Goal: Information Seeking & Learning: Check status

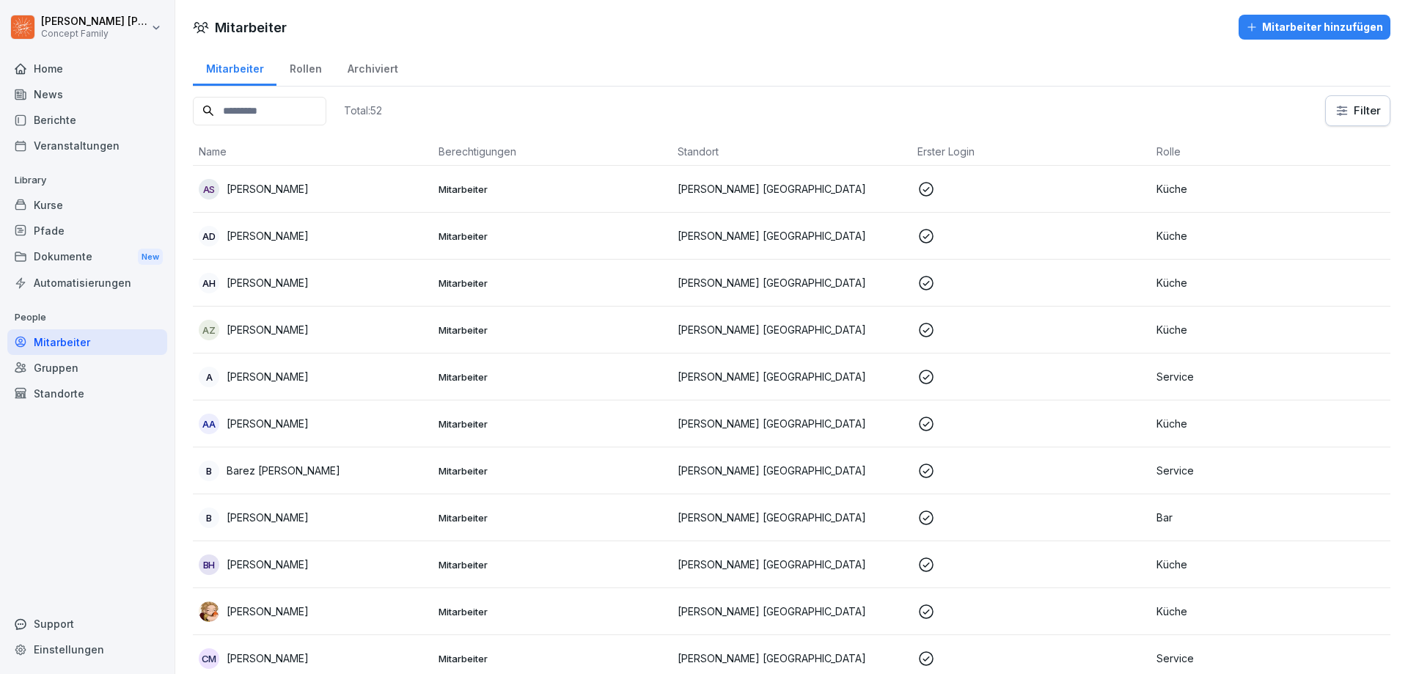
click at [78, 115] on div "Berichte" at bounding box center [87, 120] width 160 height 26
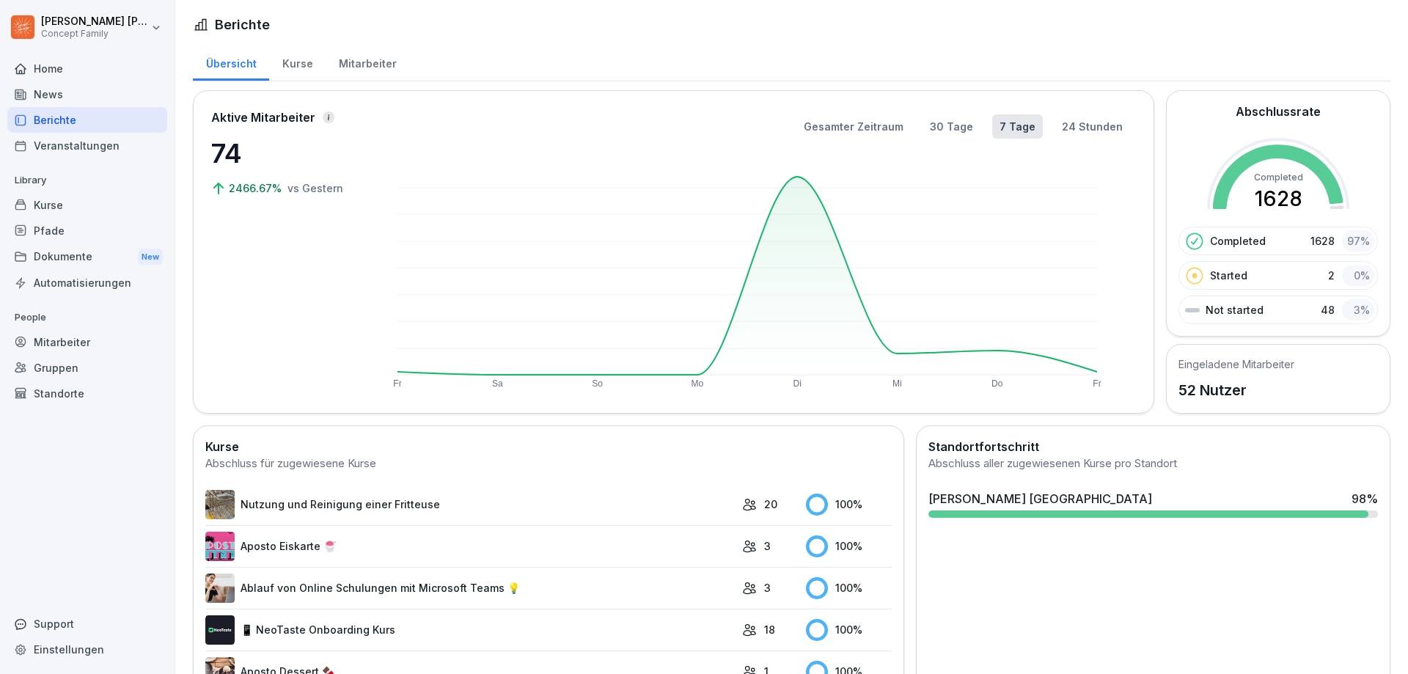
click at [345, 65] on div "Mitarbeiter" at bounding box center [368, 61] width 84 height 37
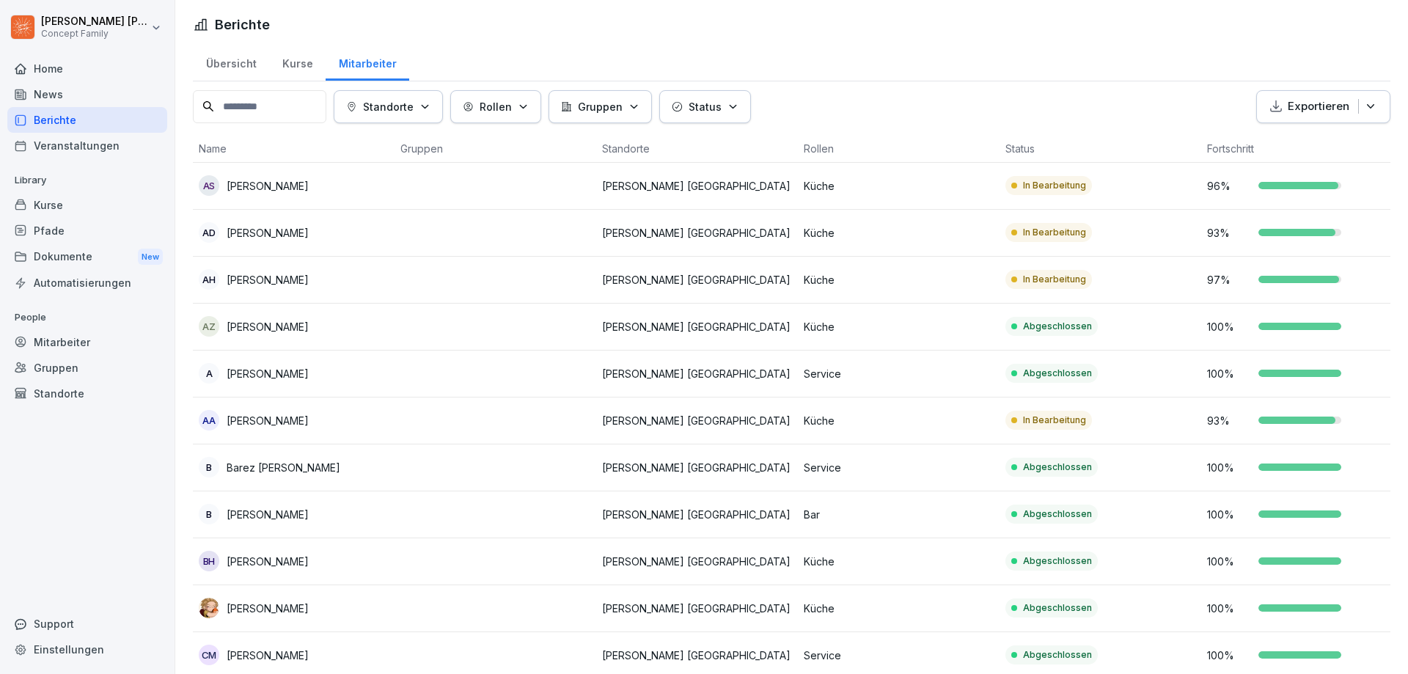
click at [697, 105] on p "Status" at bounding box center [705, 106] width 33 height 15
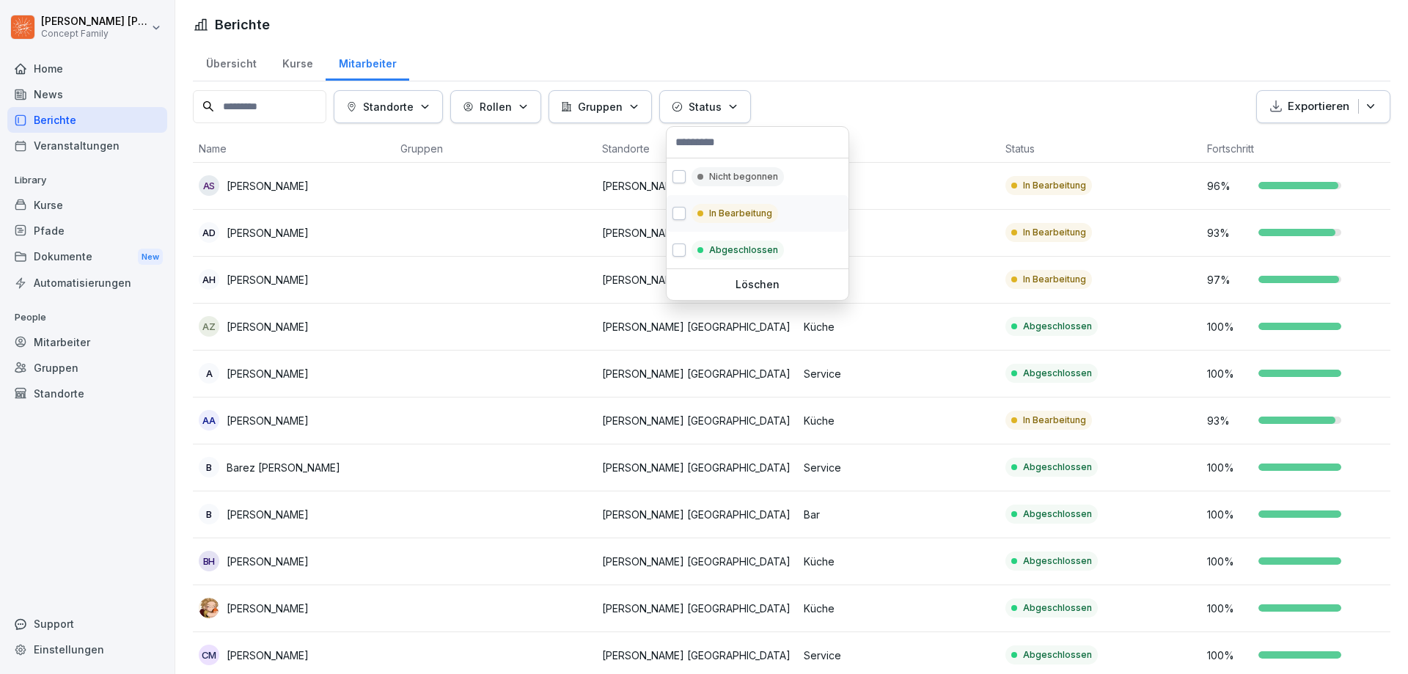
click at [670, 208] on div "In Bearbeitung" at bounding box center [758, 213] width 182 height 37
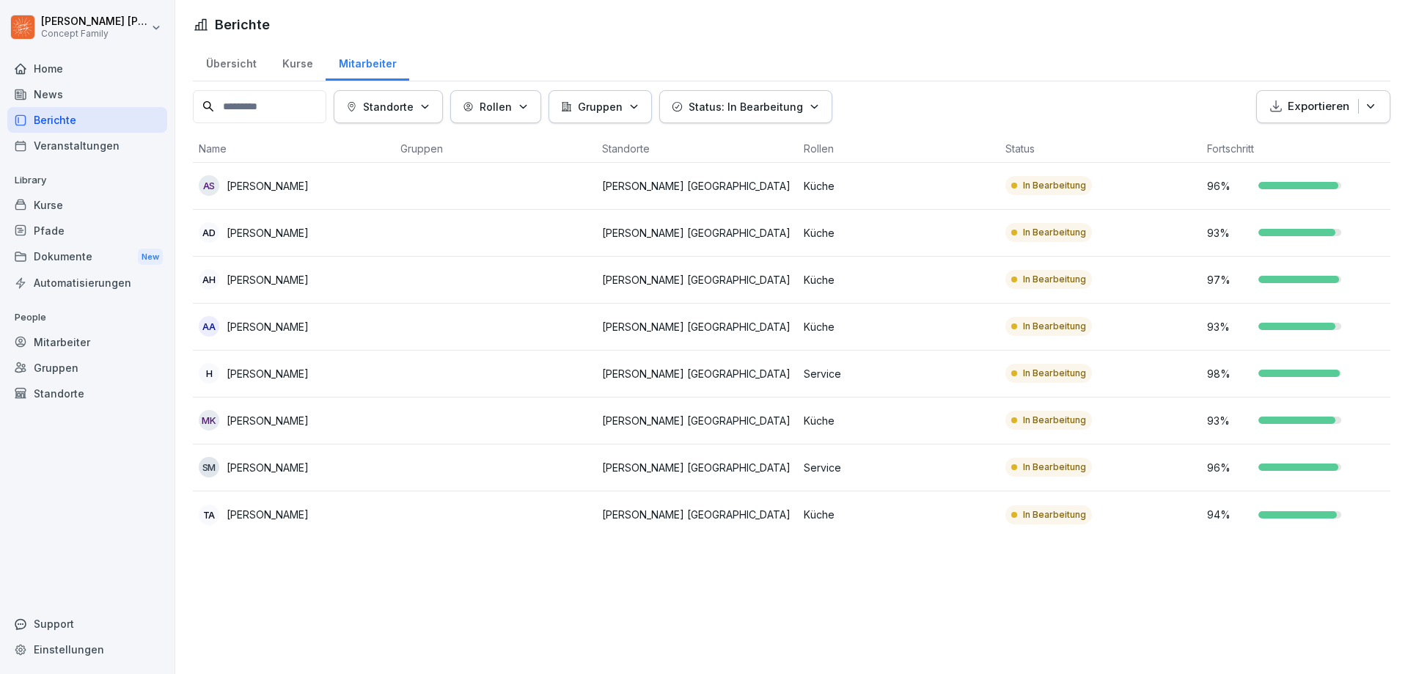
click at [715, 104] on p "Status: In Bearbeitung" at bounding box center [746, 106] width 114 height 15
click at [704, 113] on p "Status: In Bearbeitung" at bounding box center [746, 106] width 114 height 15
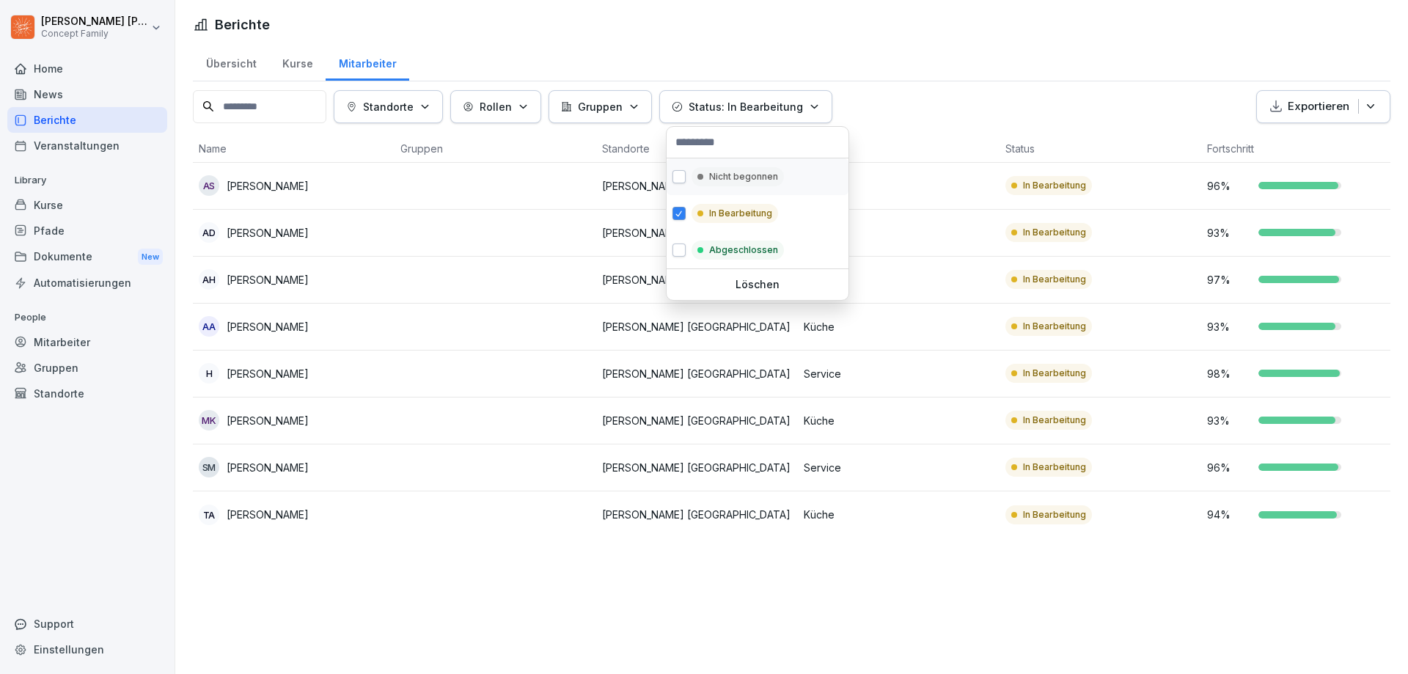
click at [680, 172] on button "button" at bounding box center [678, 176] width 13 height 13
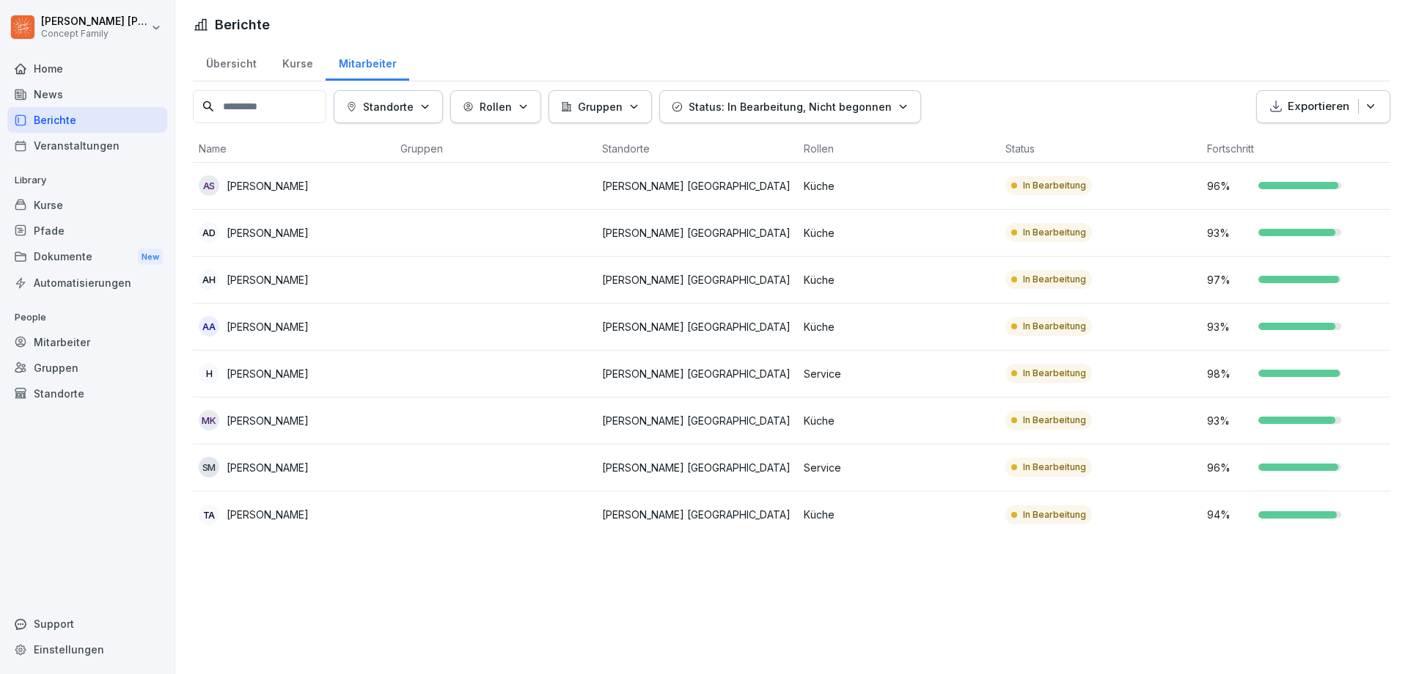
click at [791, 51] on html "[PERSON_NAME] Concept Family Home News Berichte Veranstaltungen Library Kurse P…" at bounding box center [704, 337] width 1408 height 674
click at [1053, 104] on div "Standorte Rollen Gruppen Status: In Bearbeitung, Nicht begonnen Exportieren" at bounding box center [792, 106] width 1198 height 33
click at [376, 623] on div "Berichte Übersicht Kurse Mitarbeiter Standorte Rollen Gruppen Status: In Bearbe…" at bounding box center [791, 337] width 1233 height 674
click at [221, 65] on div "Übersicht" at bounding box center [231, 61] width 76 height 37
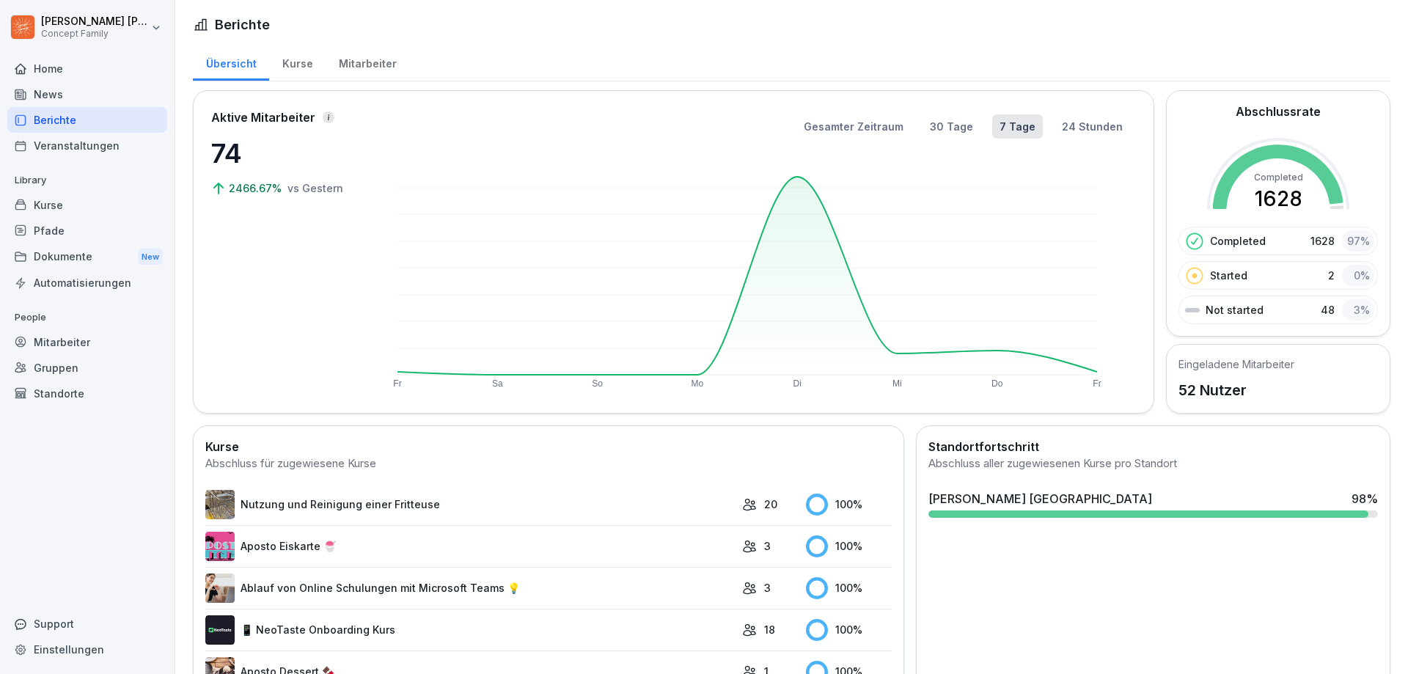
click at [292, 62] on div "Kurse" at bounding box center [297, 61] width 56 height 37
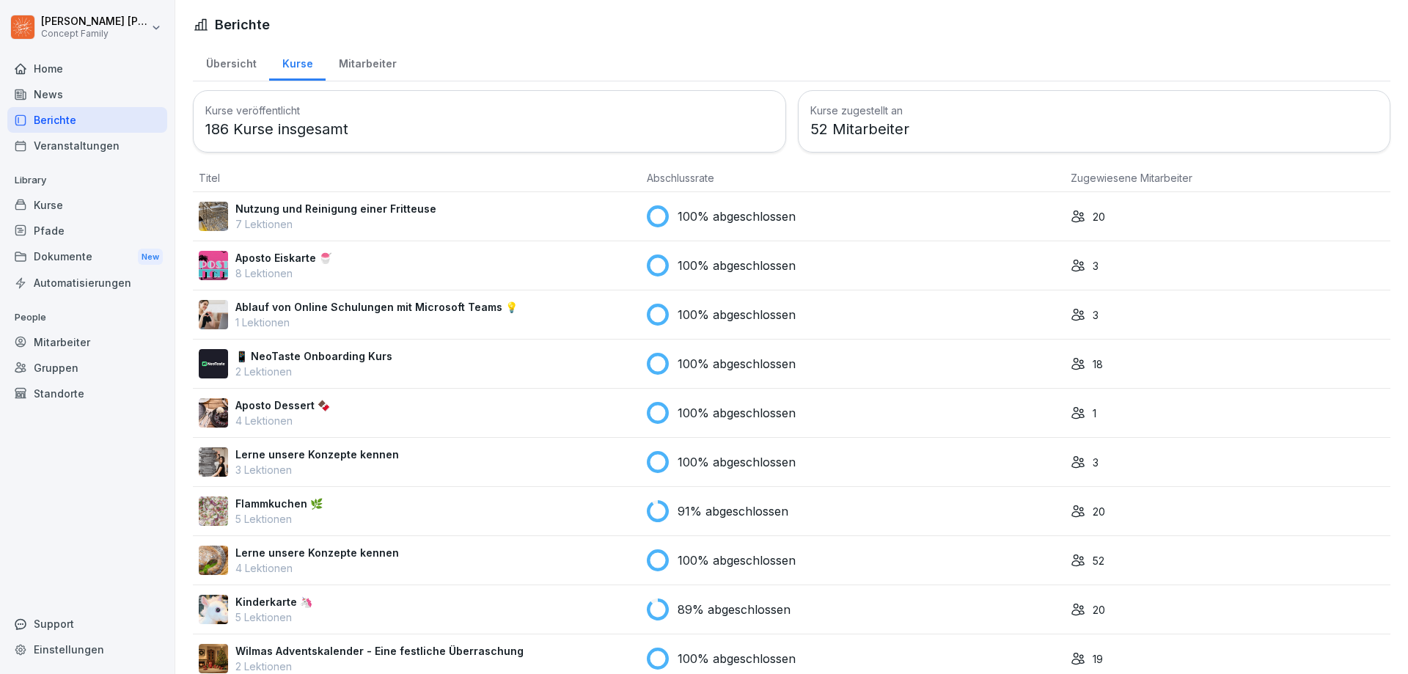
click at [361, 54] on div "Mitarbeiter" at bounding box center [368, 61] width 84 height 37
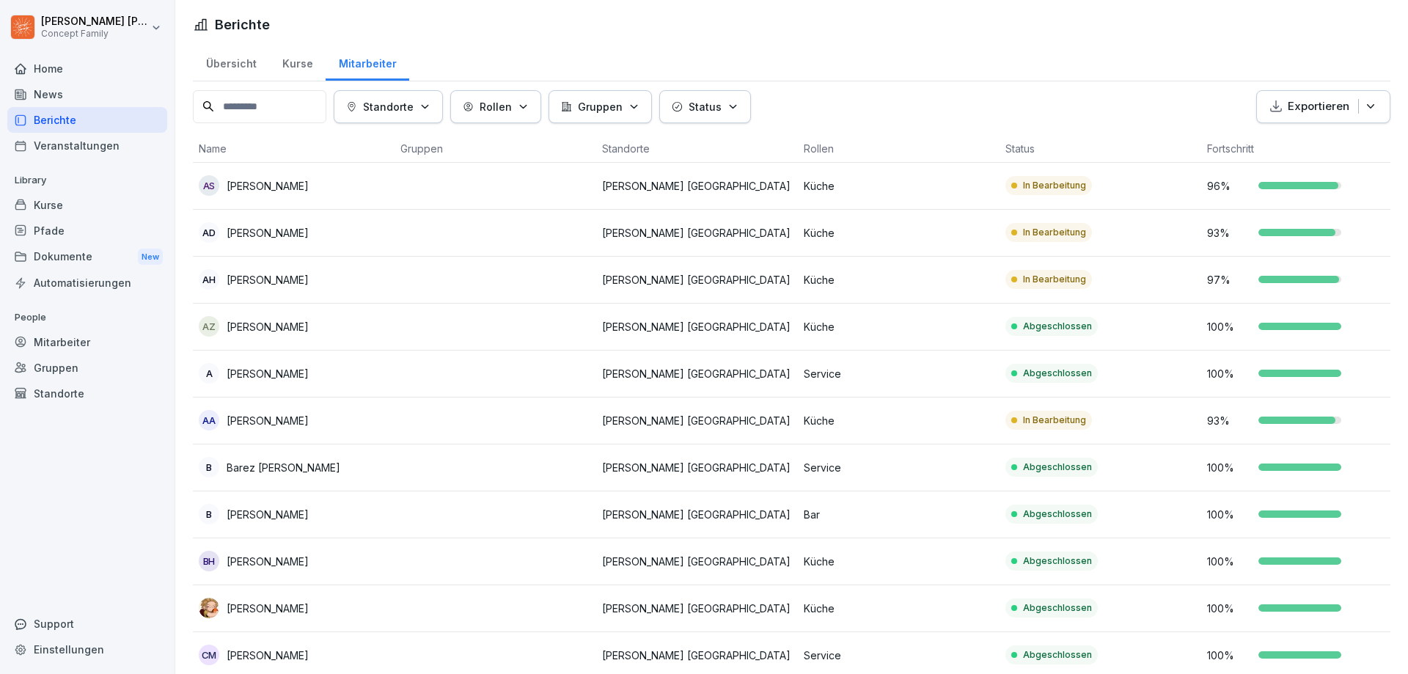
click at [260, 103] on input at bounding box center [259, 106] width 133 height 33
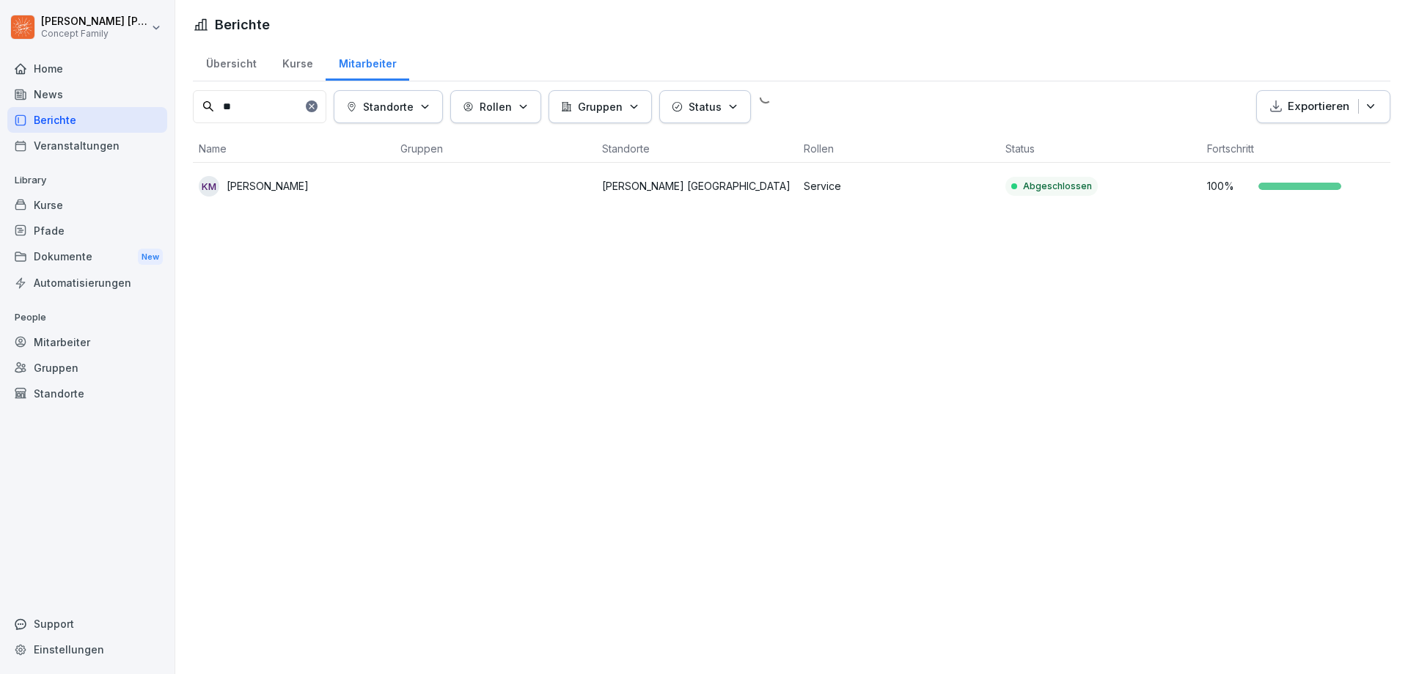
type input "*"
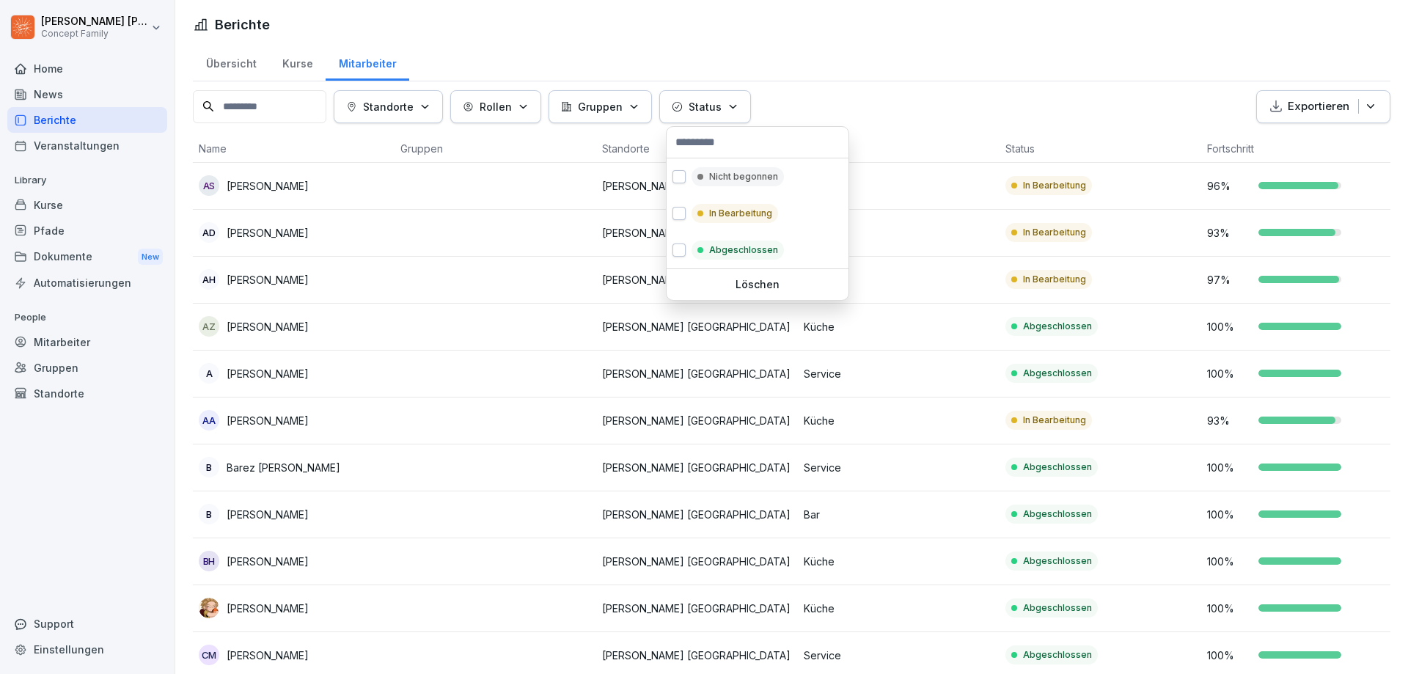
click at [683, 106] on icon "button" at bounding box center [677, 106] width 11 height 11
click at [719, 210] on p "In Bearbeitung" at bounding box center [740, 213] width 63 height 13
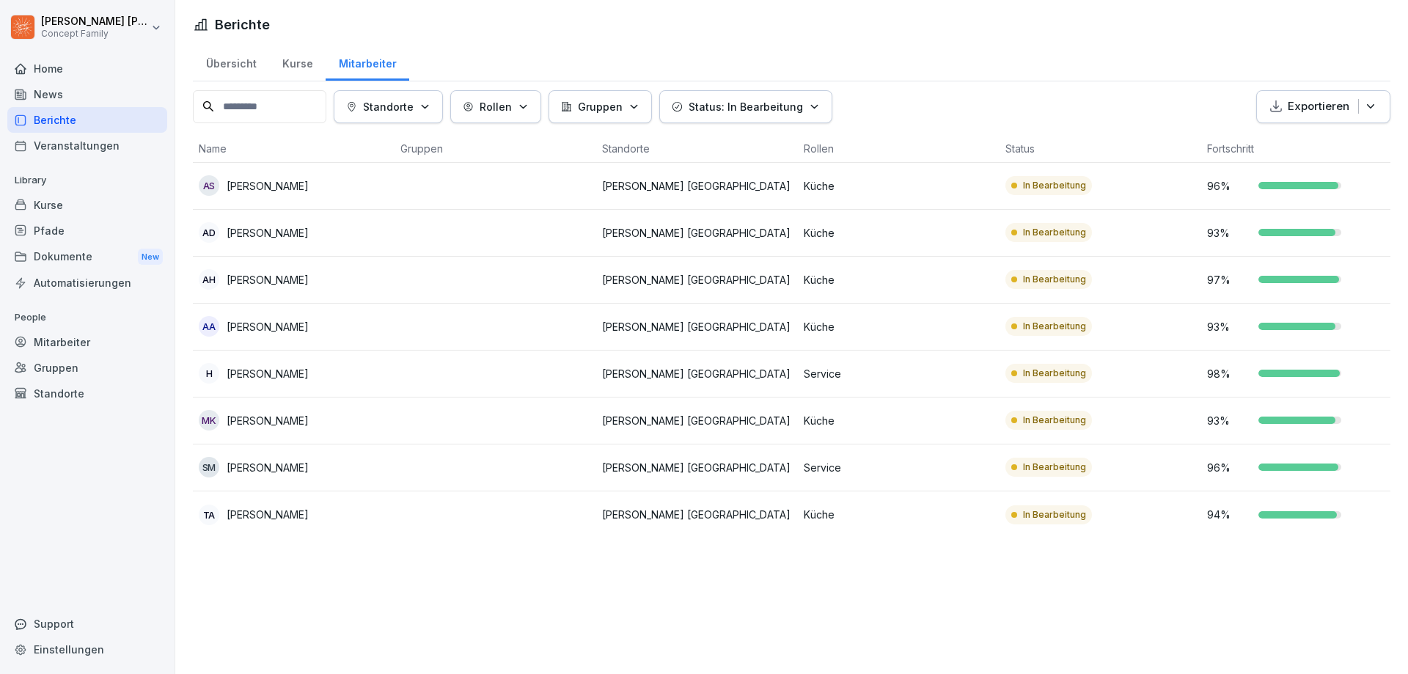
click at [894, 112] on html "[PERSON_NAME] Concept Family Home News Berichte Veranstaltungen Library Kurse P…" at bounding box center [704, 337] width 1408 height 674
click at [299, 469] on p "[PERSON_NAME]" at bounding box center [268, 467] width 82 height 15
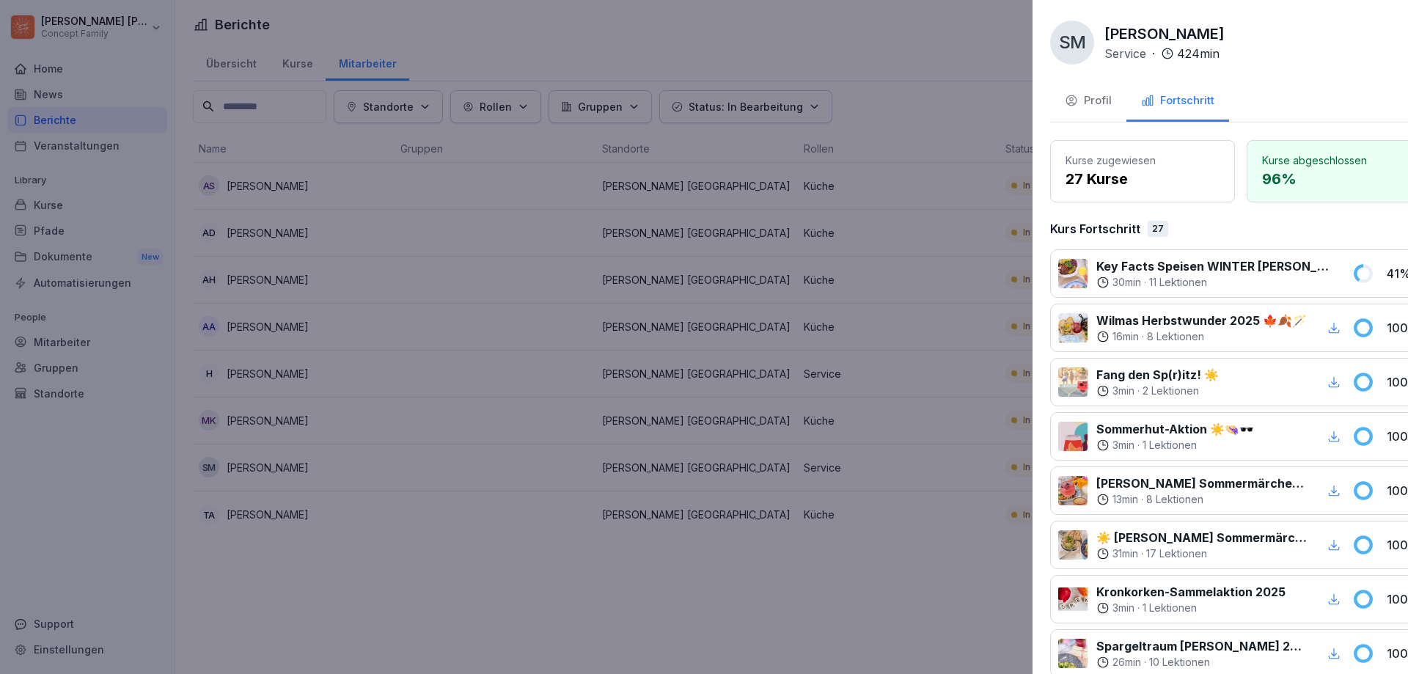
click at [832, 48] on div at bounding box center [704, 337] width 1408 height 674
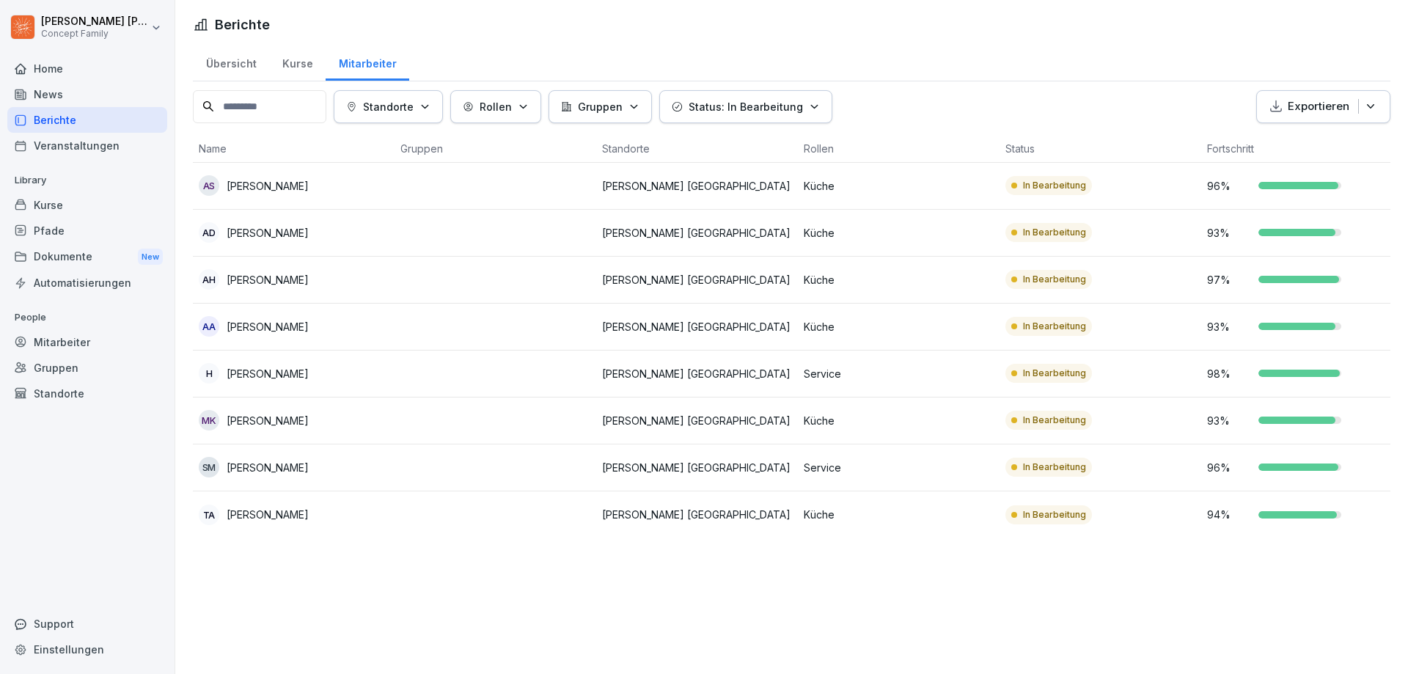
click at [306, 389] on td "H [PERSON_NAME]" at bounding box center [294, 374] width 202 height 47
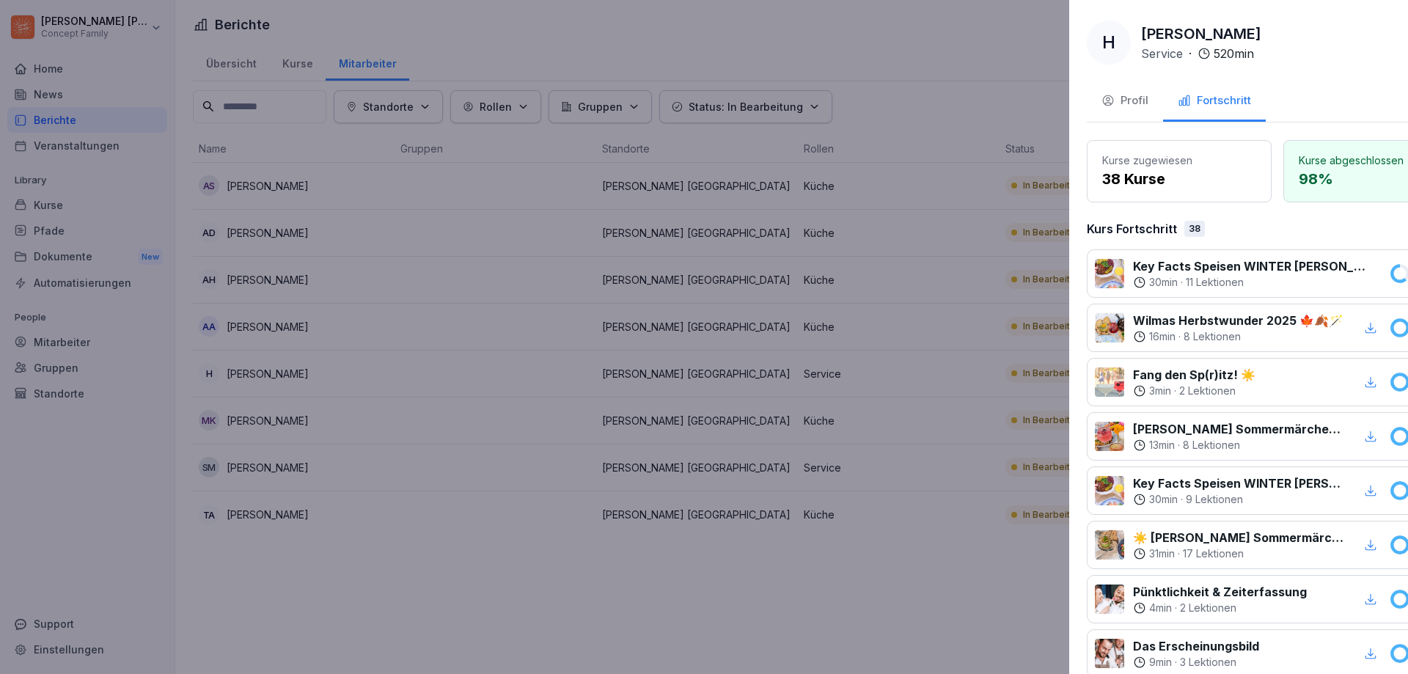
click at [836, 569] on div at bounding box center [704, 337] width 1408 height 674
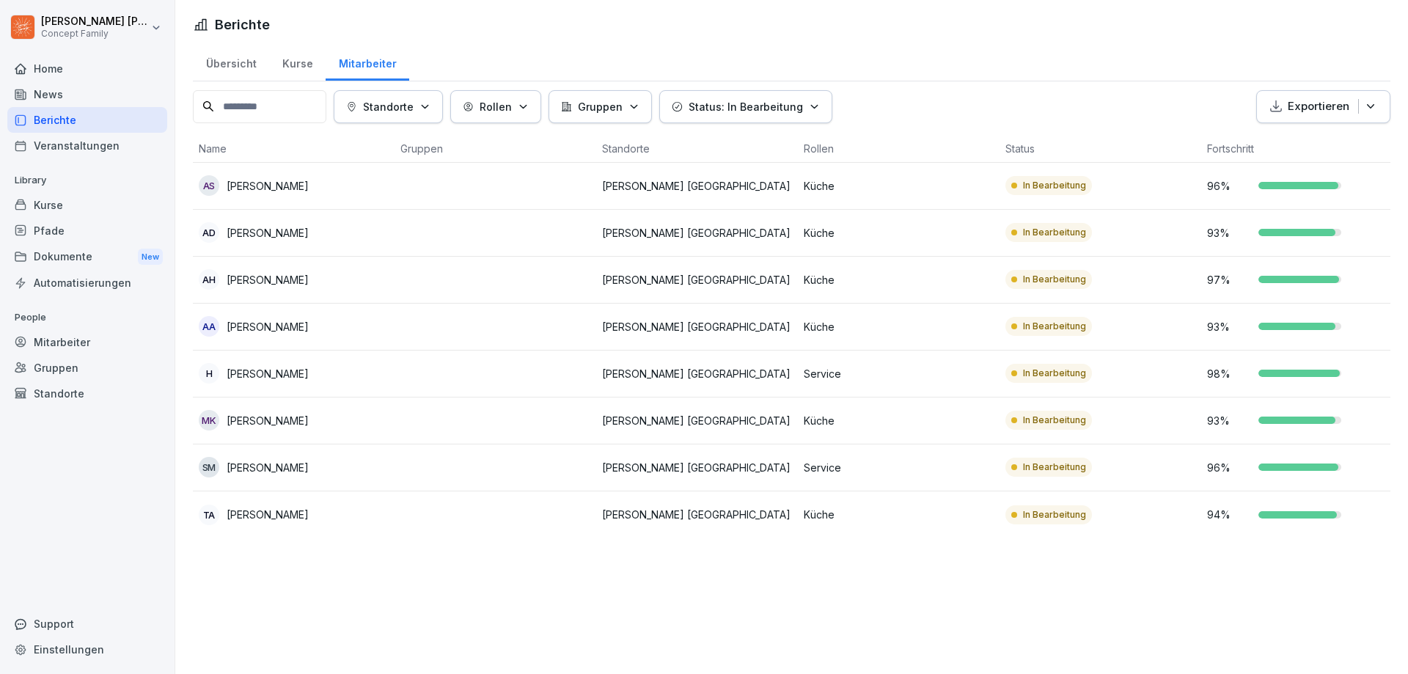
click at [1243, 223] on td "93 %" at bounding box center [1302, 233] width 202 height 47
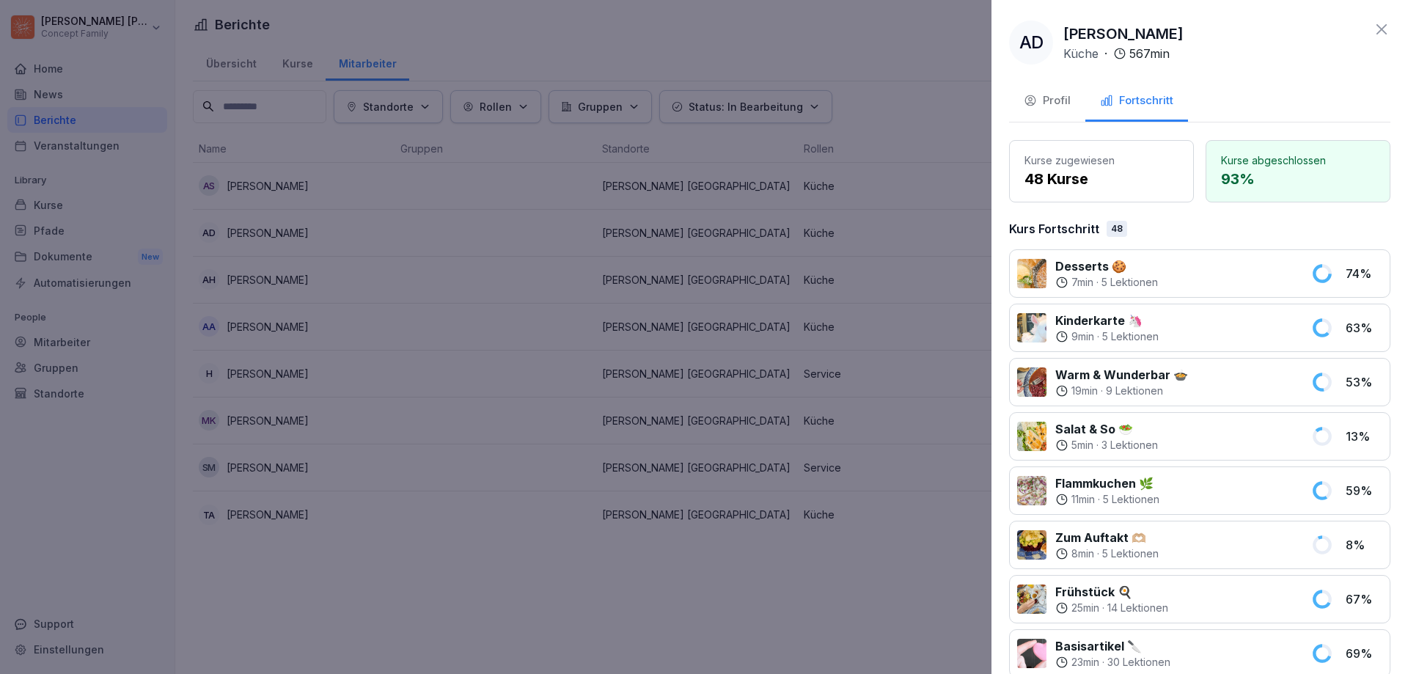
click at [1373, 21] on icon at bounding box center [1382, 30] width 18 height 18
